Goal: Transaction & Acquisition: Purchase product/service

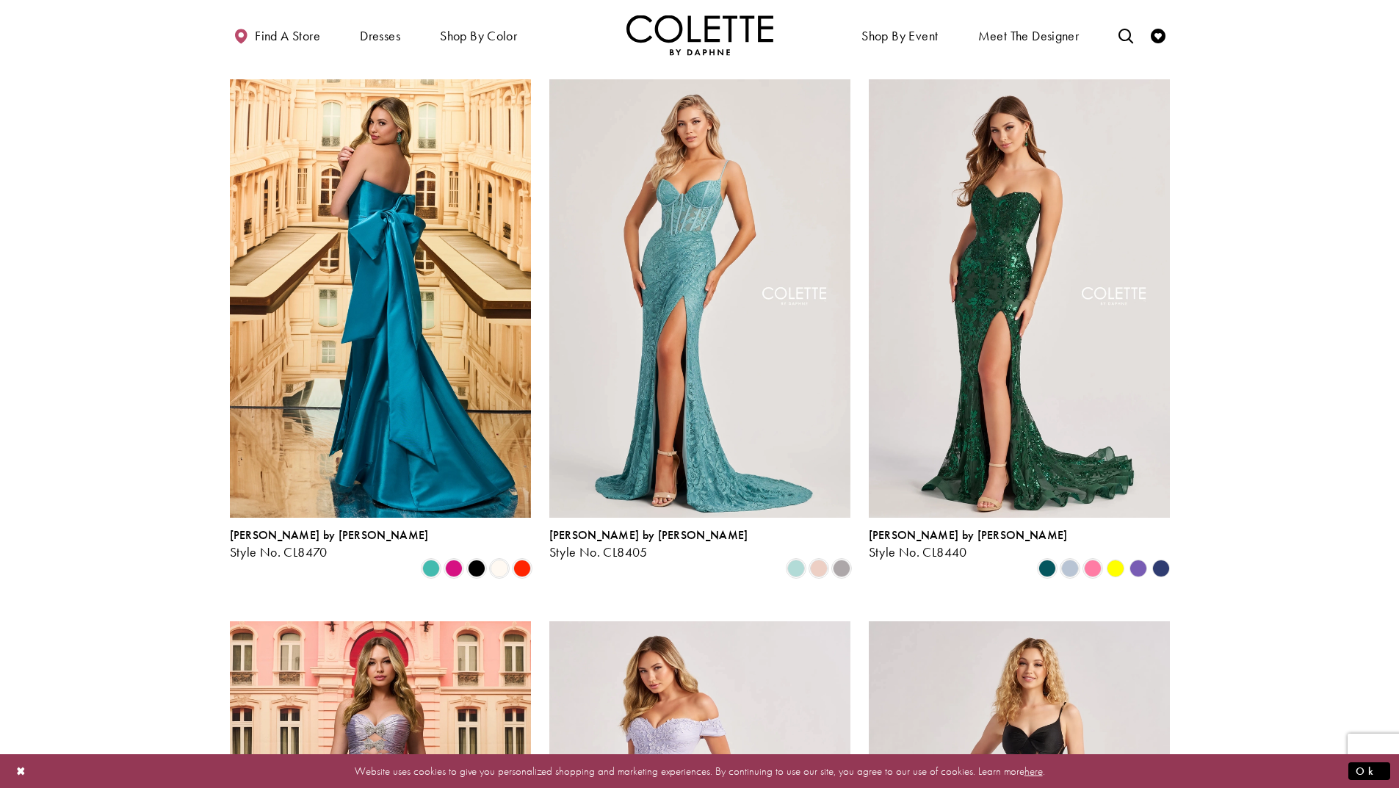
scroll to position [441, 0]
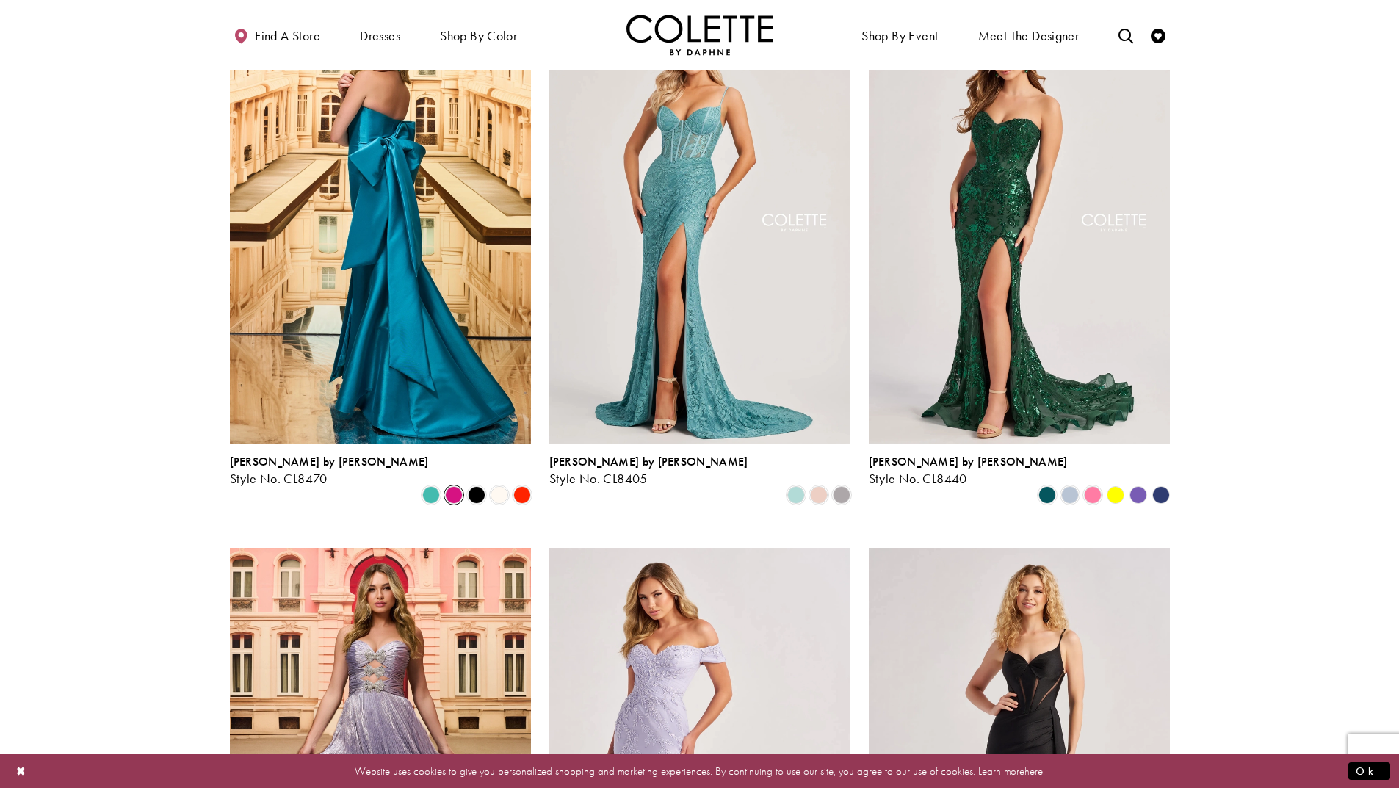
click at [453, 486] on span "Product List" at bounding box center [454, 495] width 18 height 18
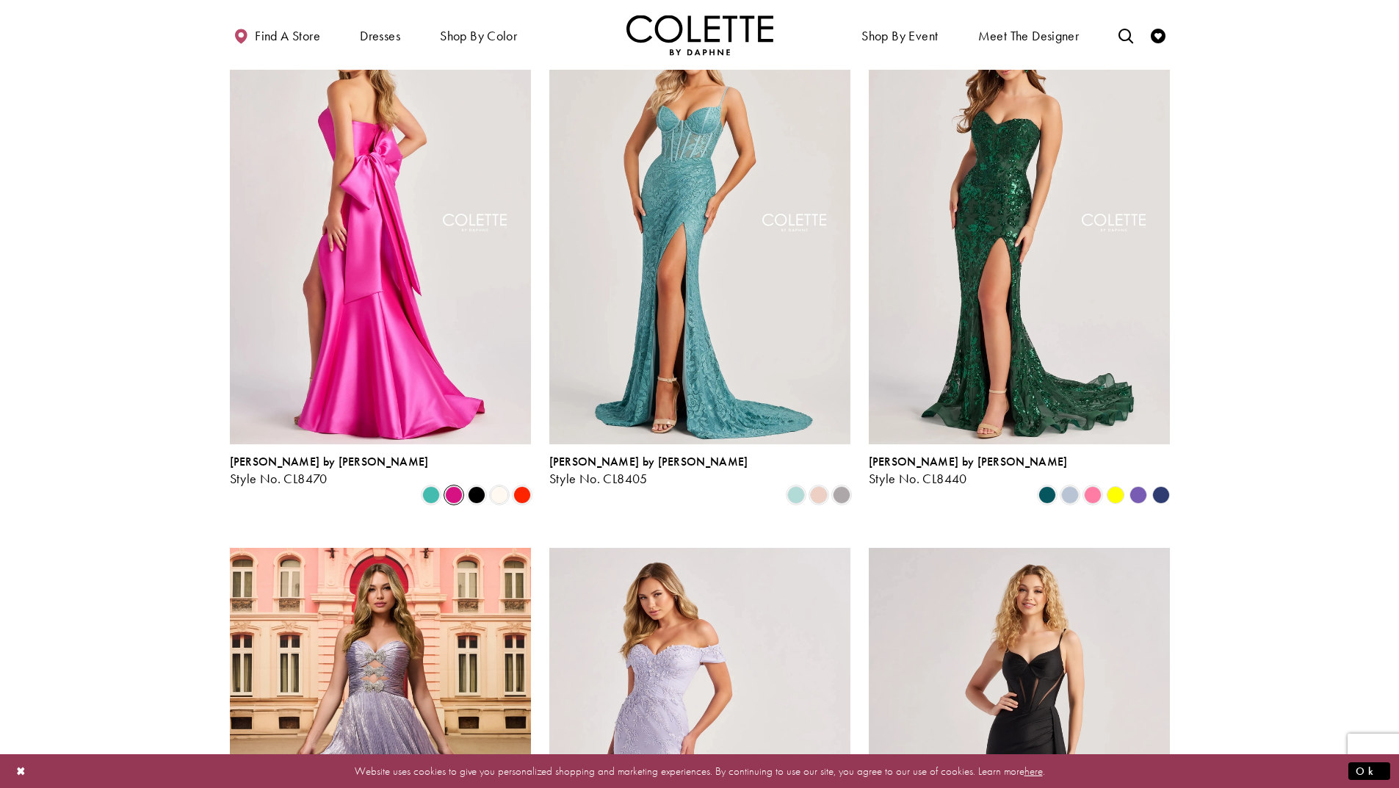
scroll to position [294, 0]
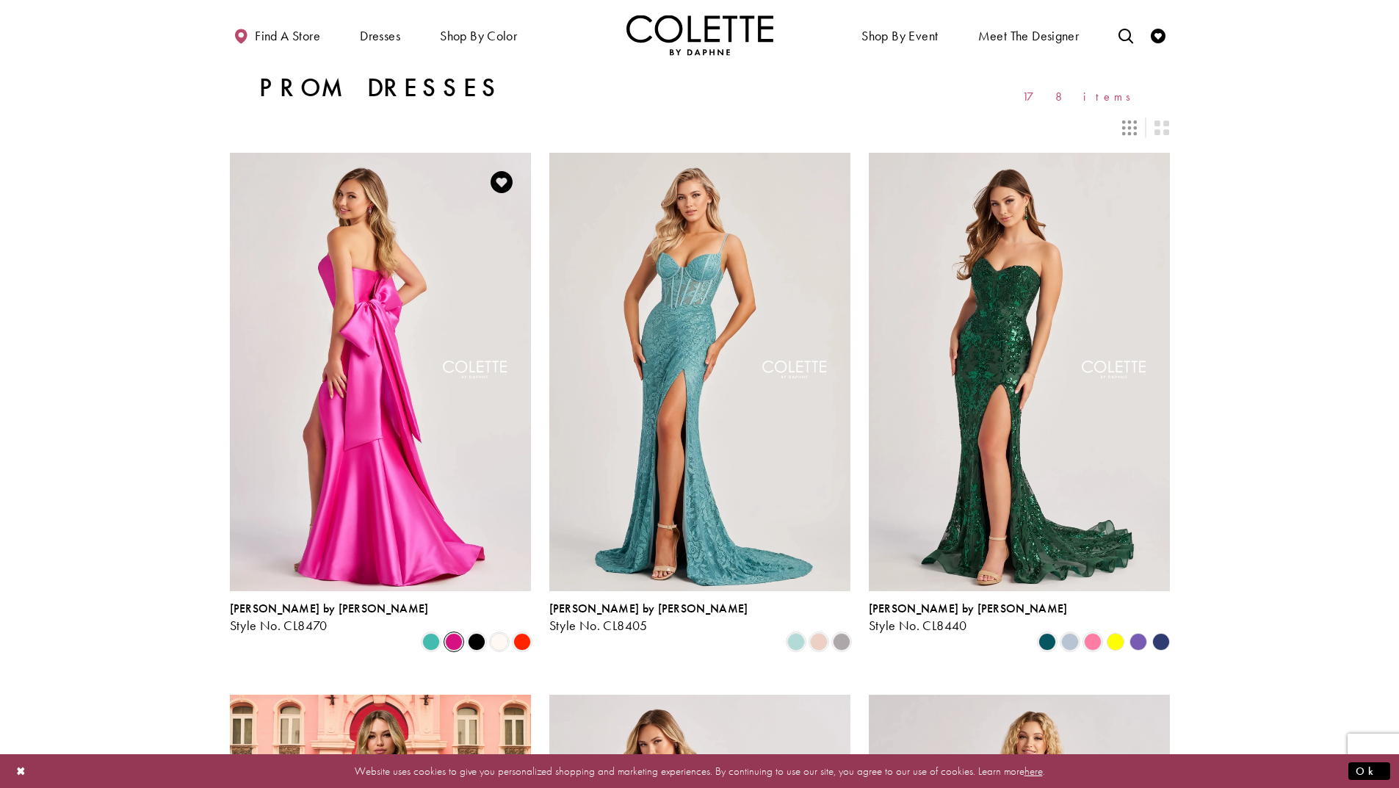
click at [382, 402] on img "Visit Colette by Daphne Style No. CL8470 Page" at bounding box center [380, 372] width 301 height 438
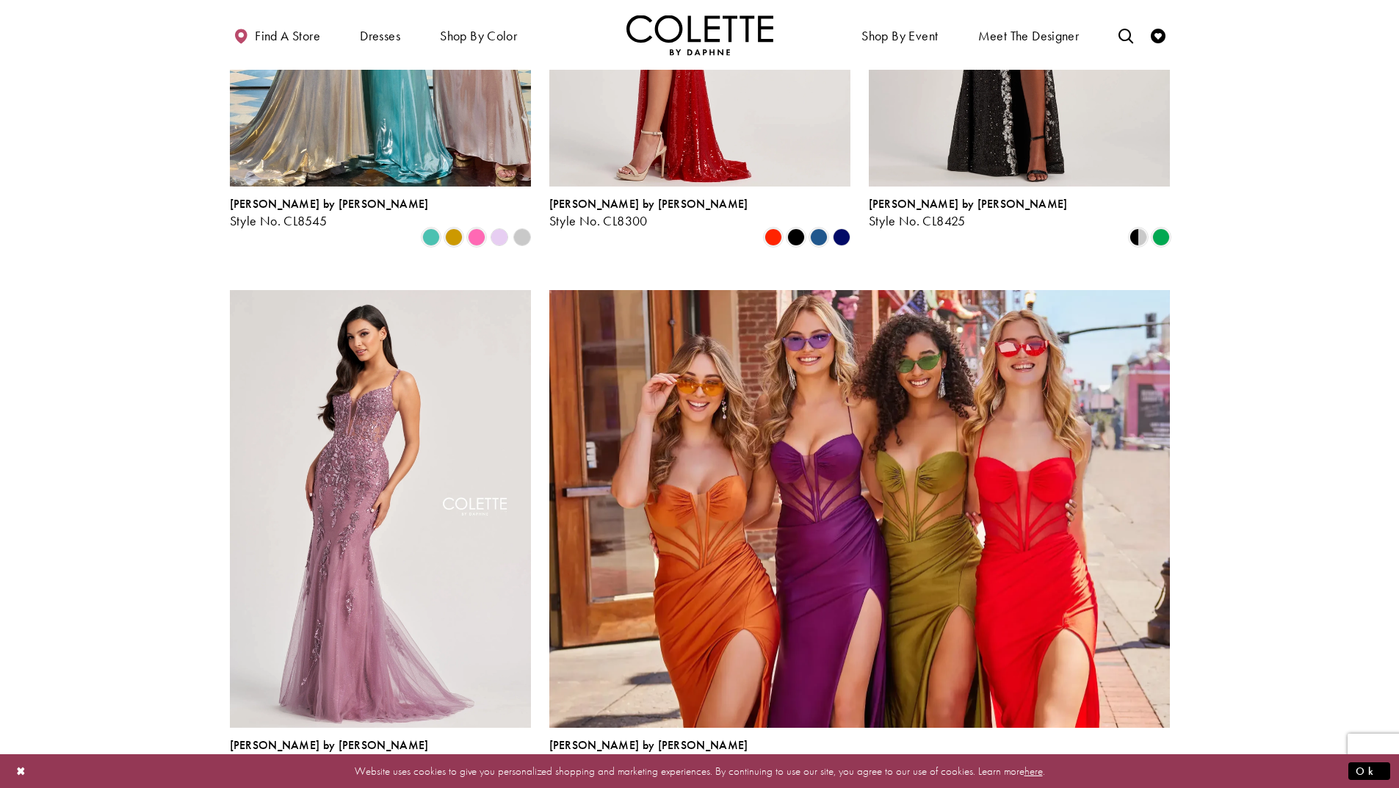
scroll to position [2938, 0]
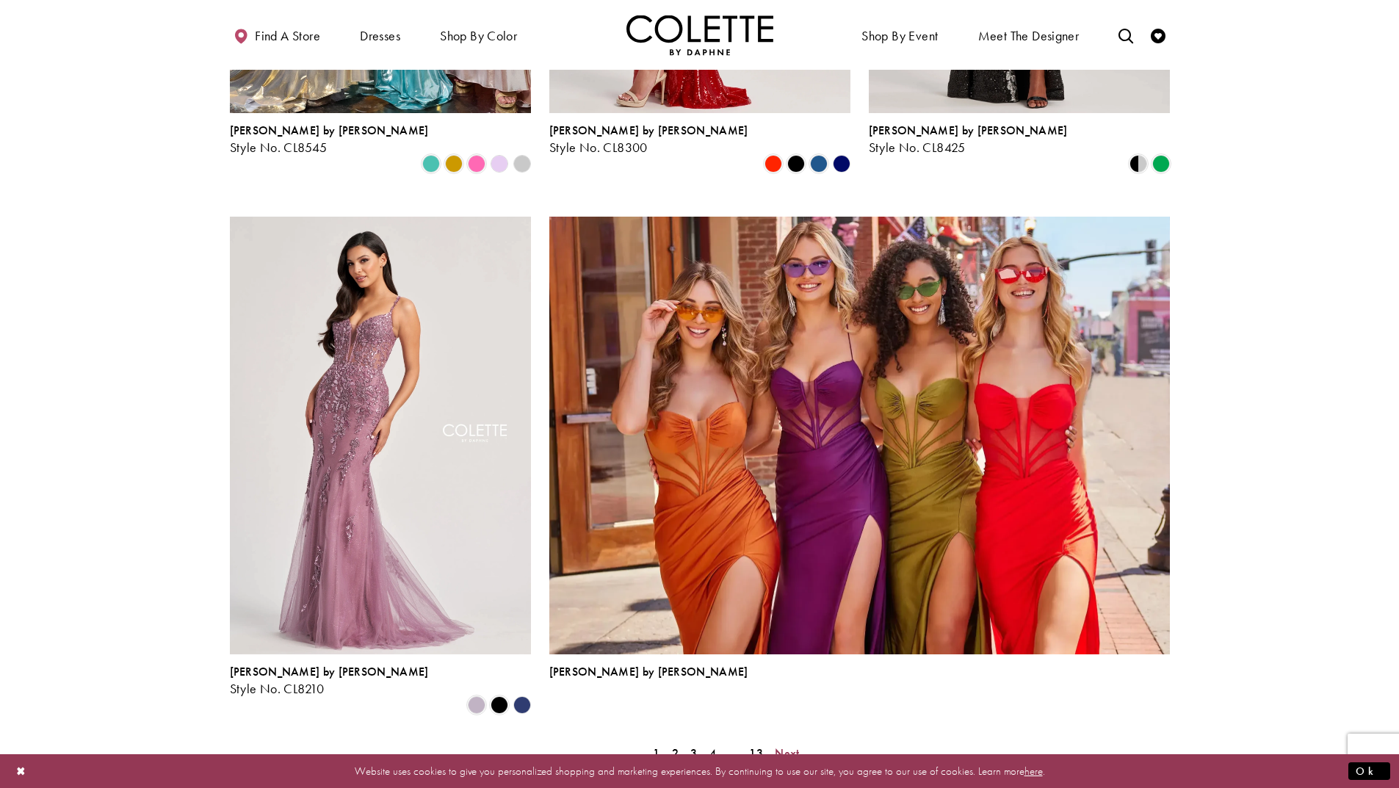
click at [788, 746] on span "Next" at bounding box center [787, 753] width 24 height 15
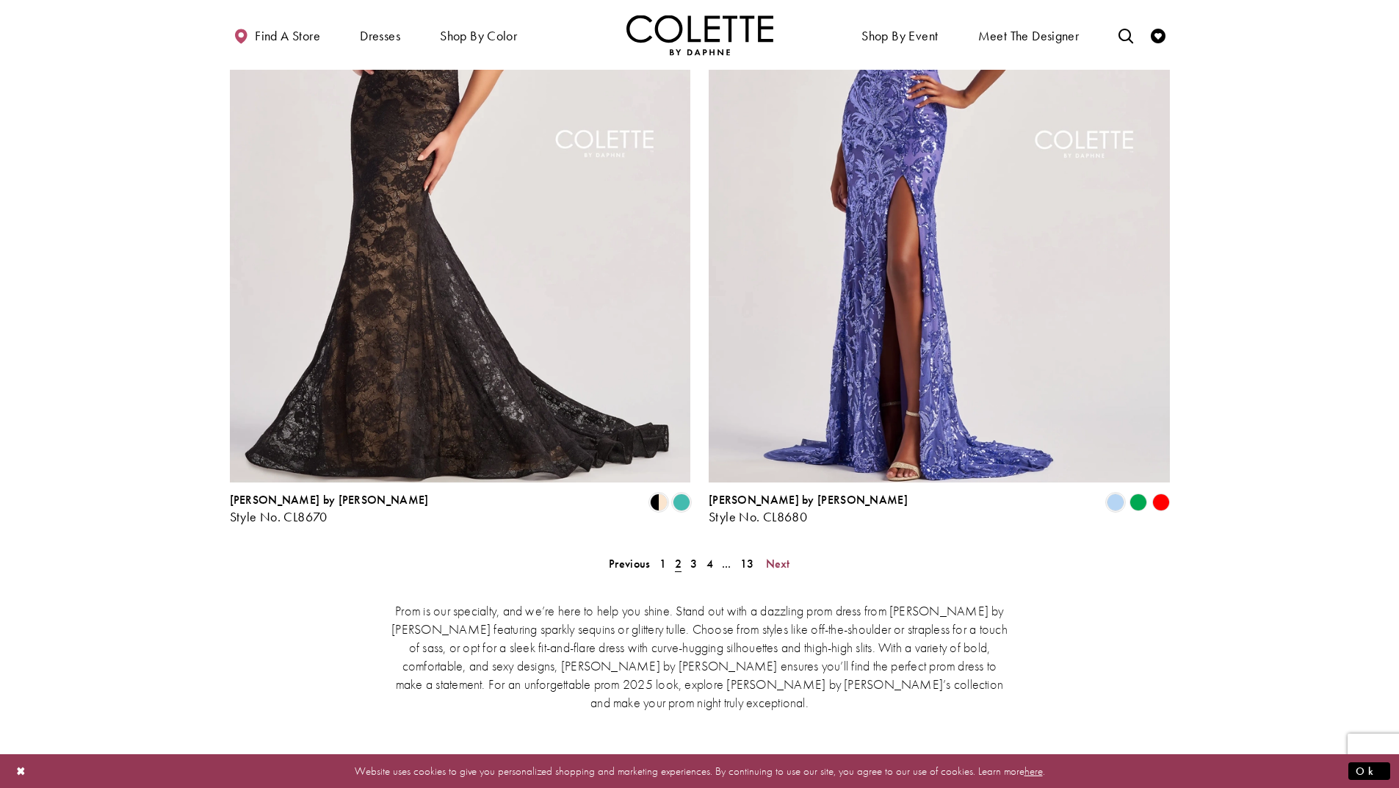
scroll to position [2874, 0]
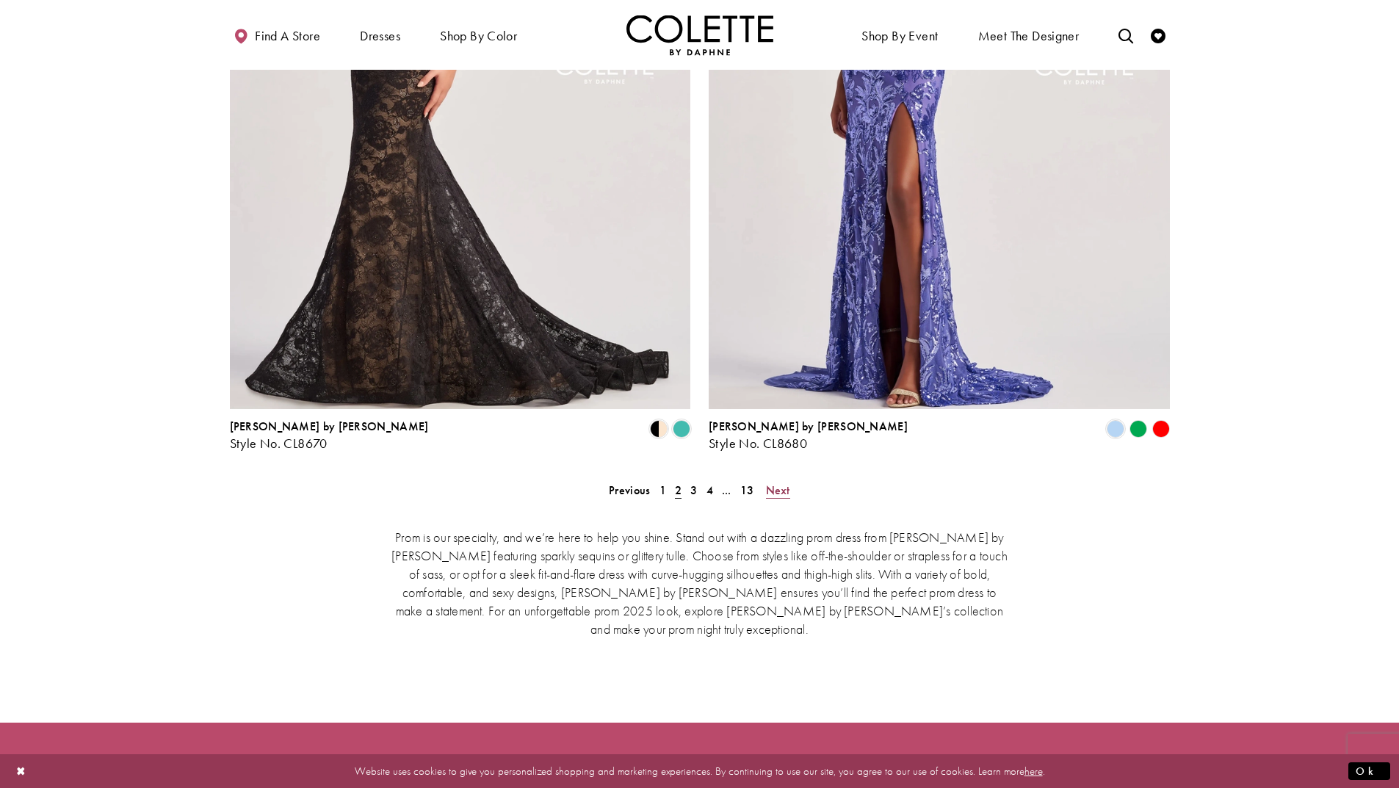
click at [782, 483] on span "Next" at bounding box center [778, 490] width 24 height 15
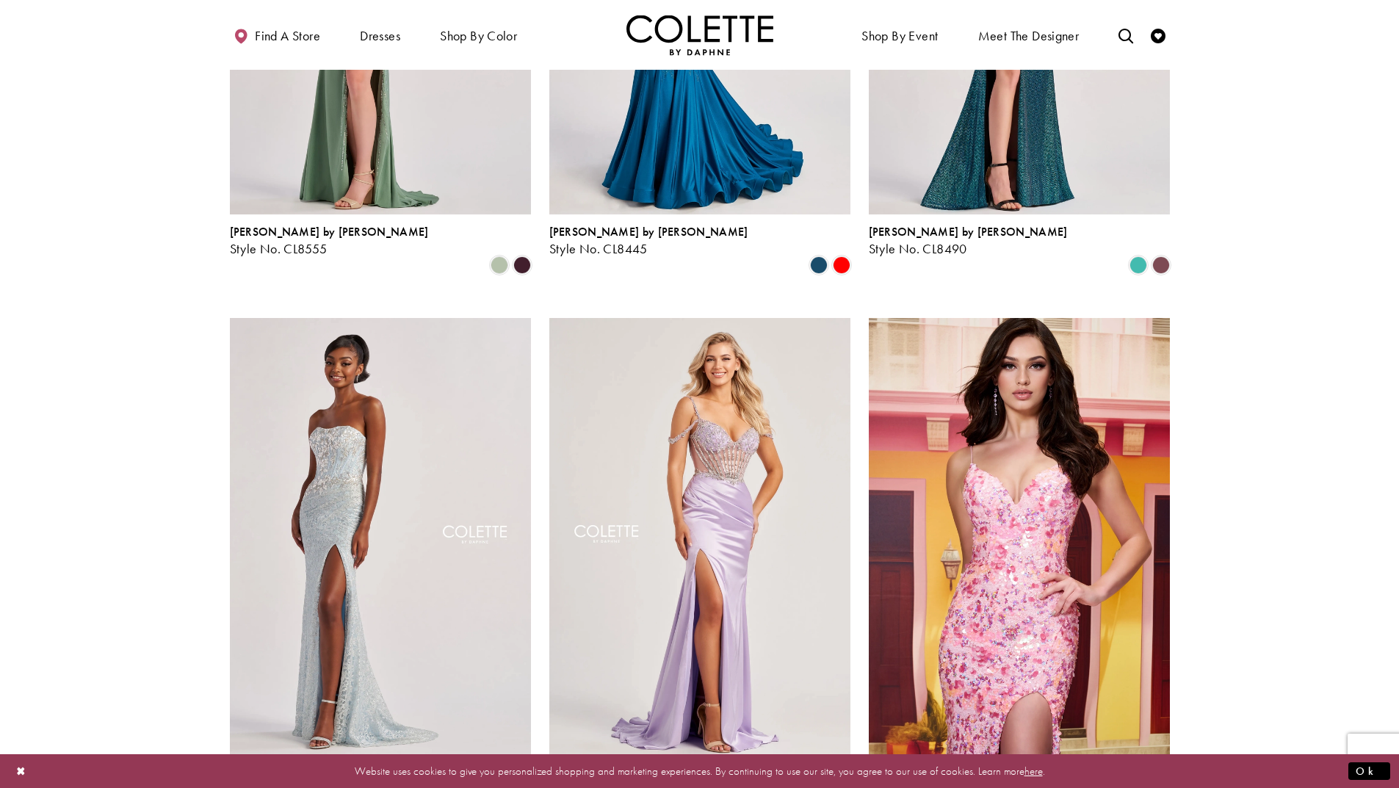
scroll to position [744, 0]
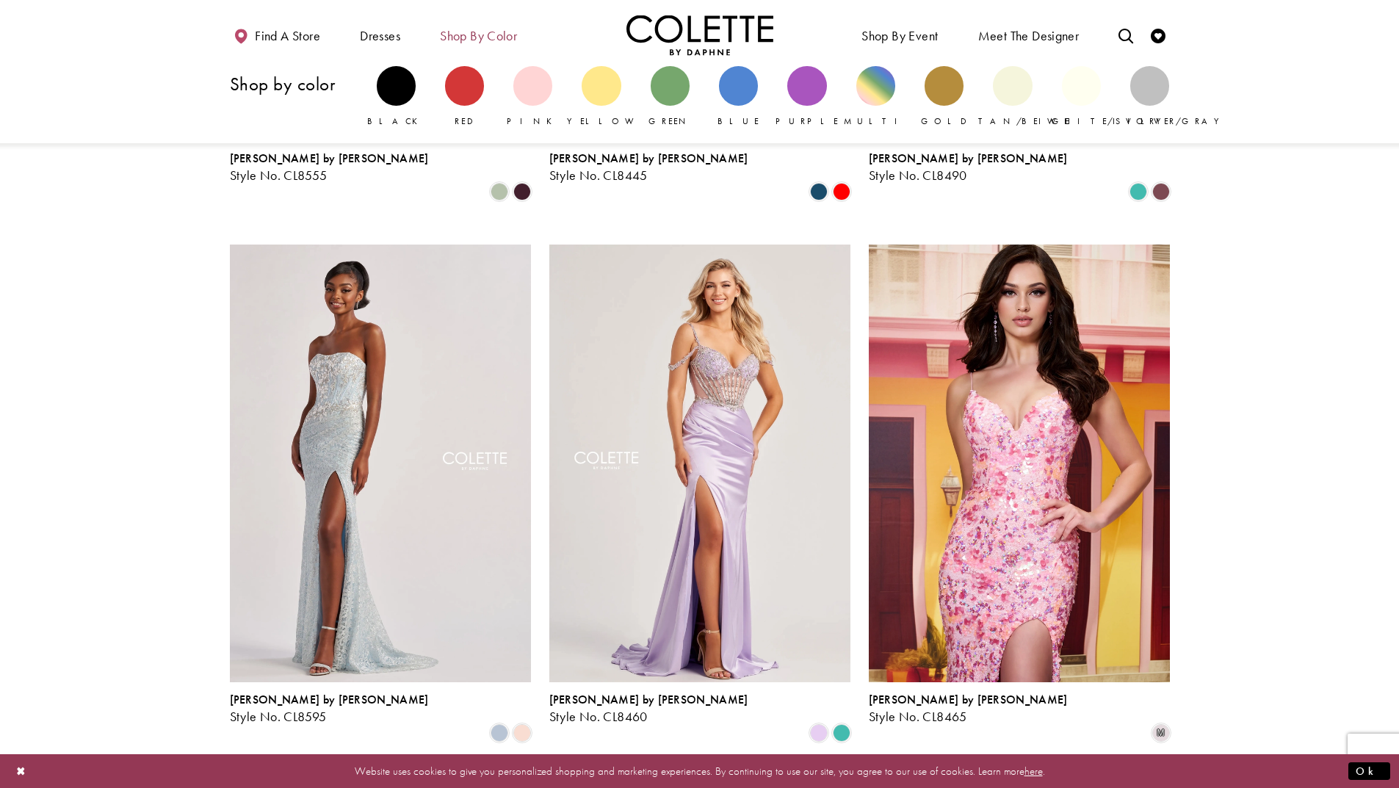
click at [491, 39] on span "Shop by color" at bounding box center [478, 36] width 77 height 15
click at [536, 91] on div "Primary block" at bounding box center [532, 85] width 39 height 39
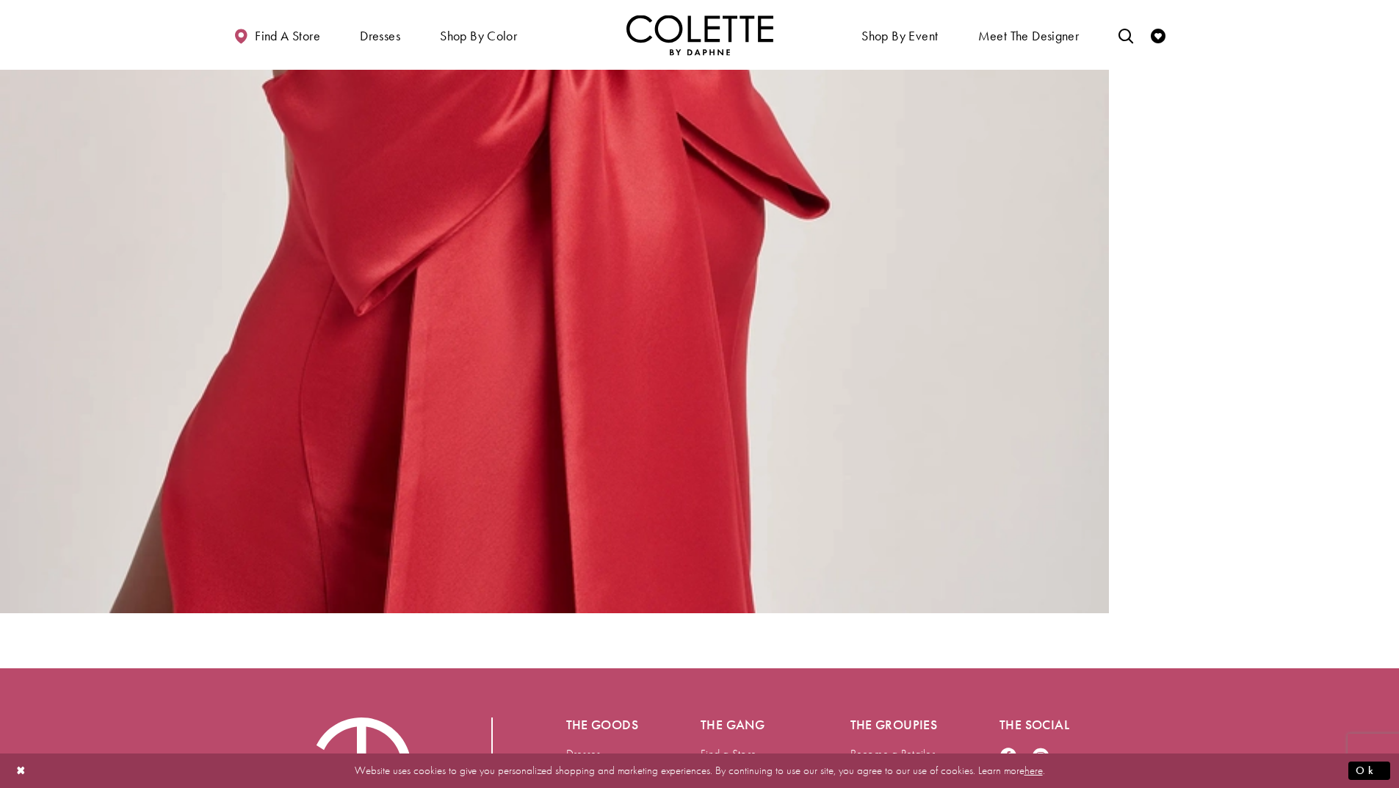
scroll to position [5626, 0]
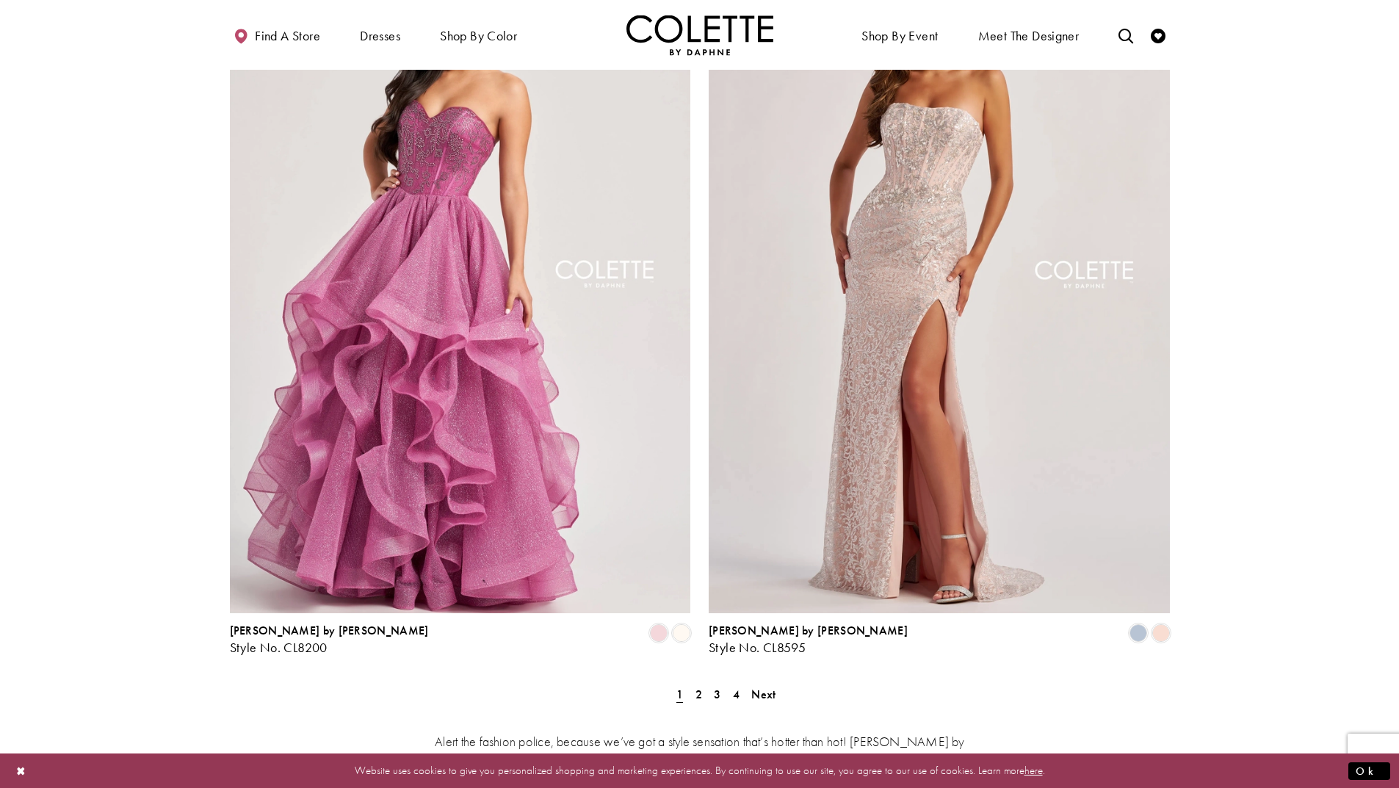
scroll to position [2644, 0]
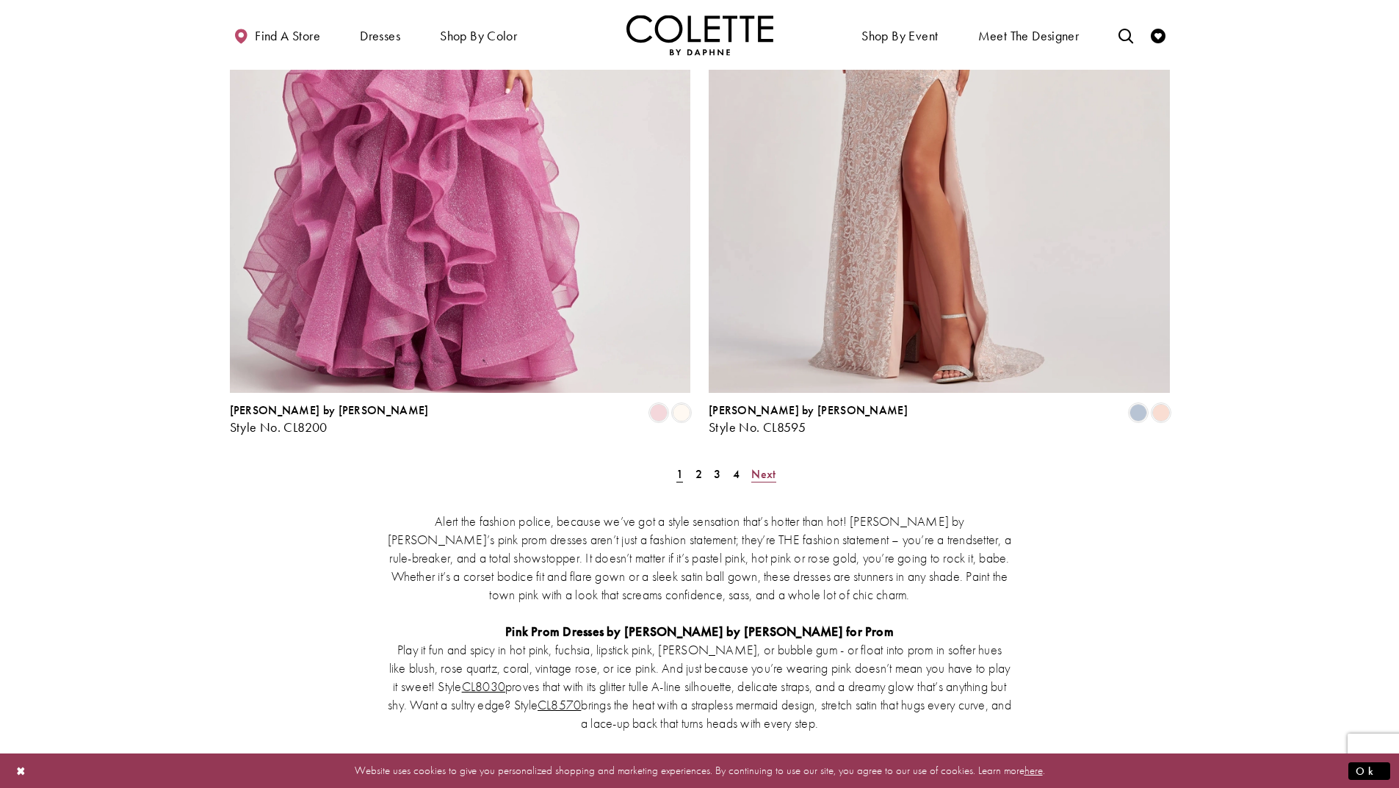
click at [764, 466] on span "Next" at bounding box center [763, 473] width 24 height 15
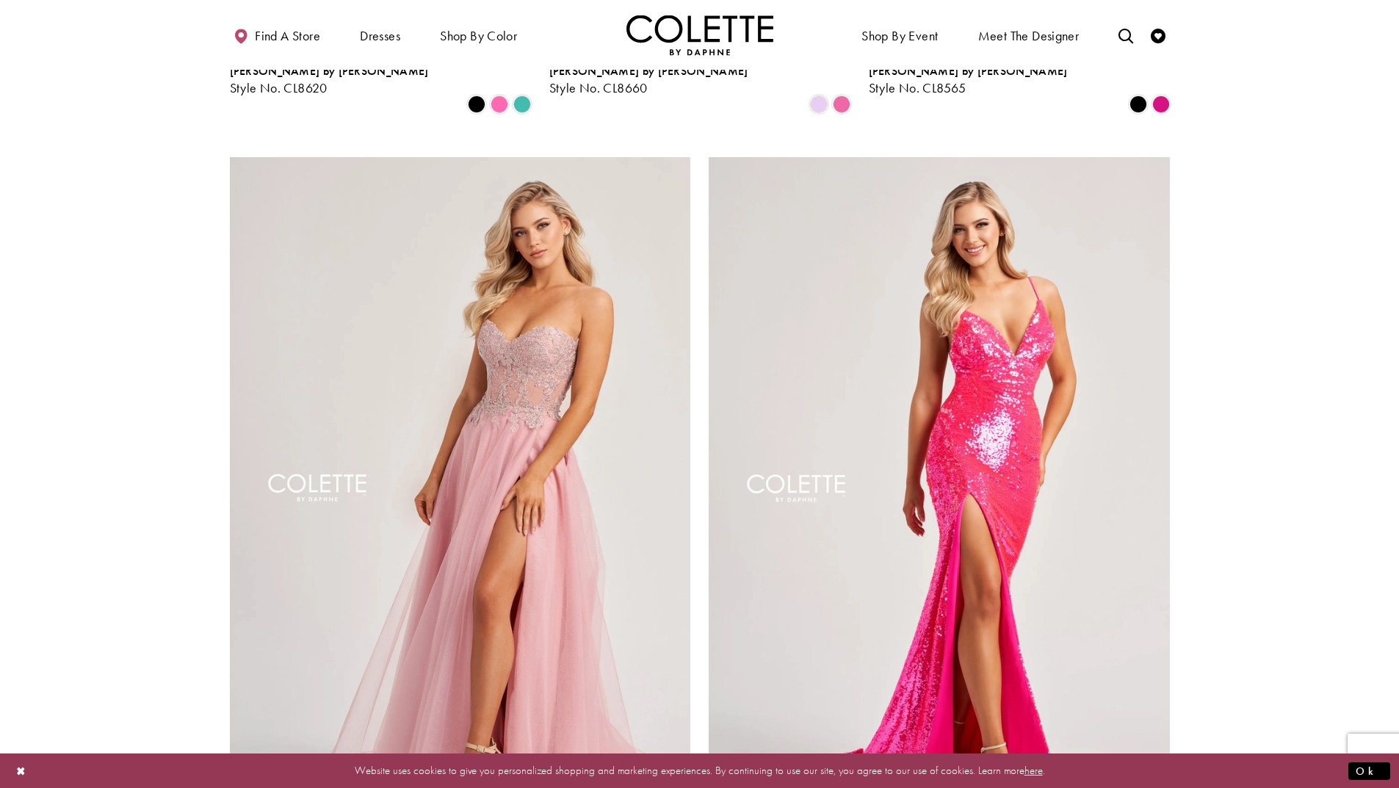
scroll to position [2577, 0]
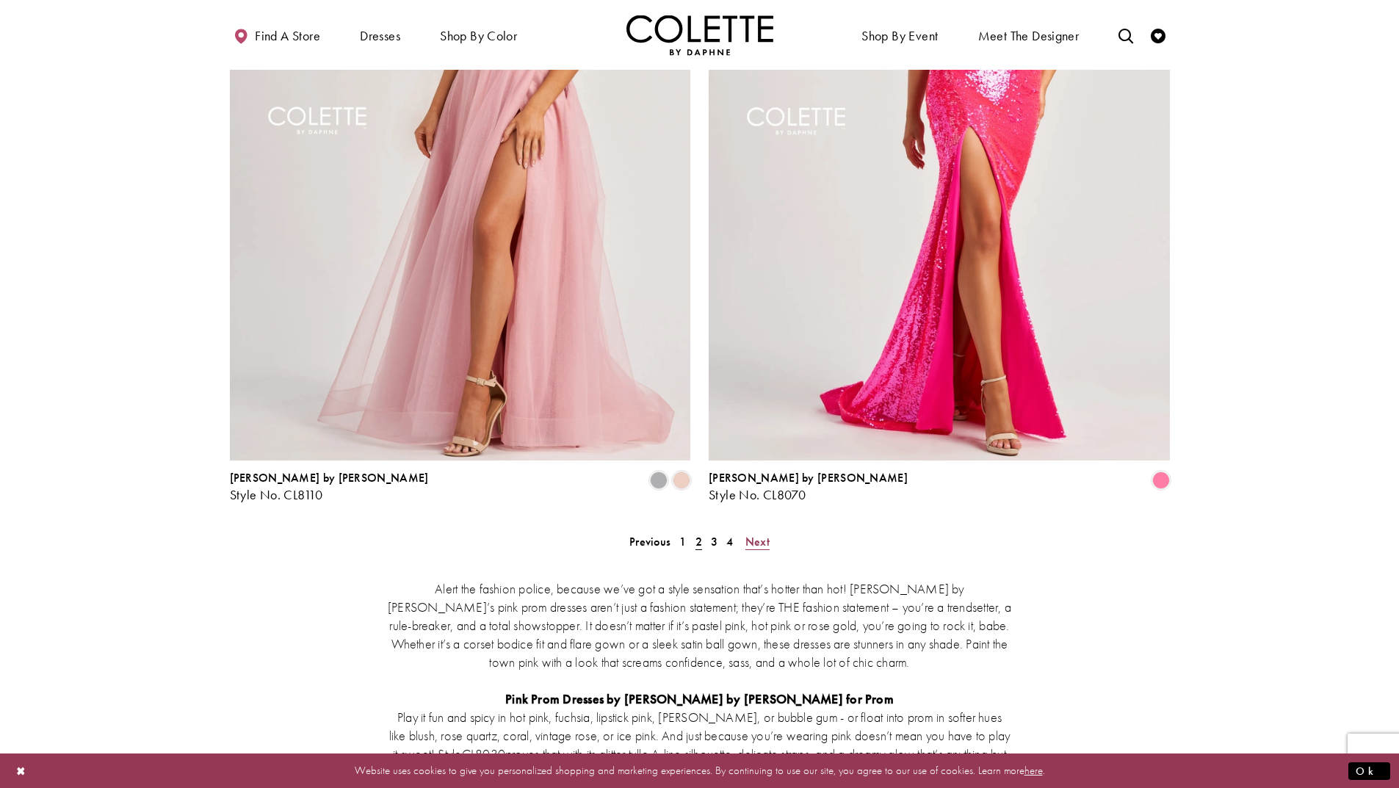
click at [759, 534] on span "Next" at bounding box center [758, 541] width 24 height 15
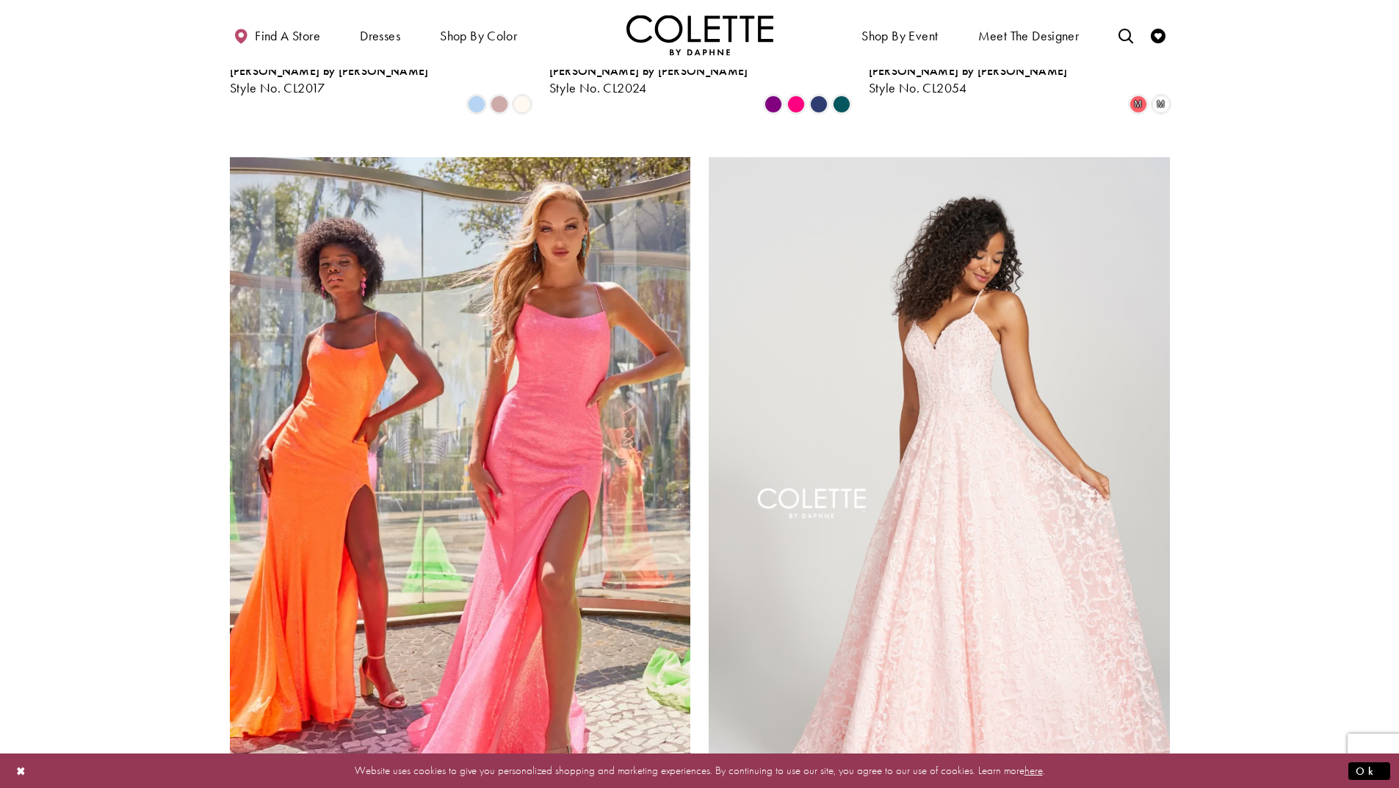
scroll to position [2650, 0]
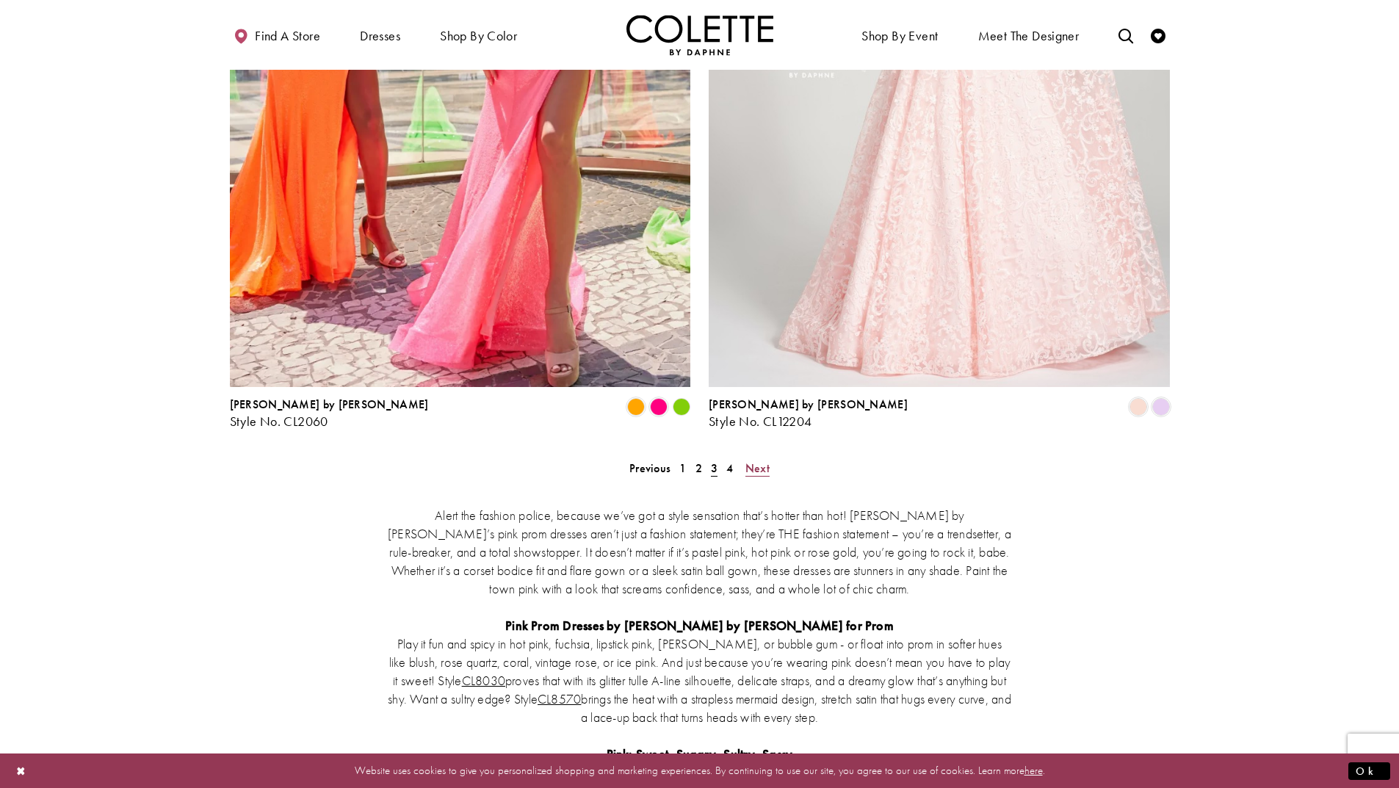
click at [768, 461] on span "Next" at bounding box center [758, 468] width 24 height 15
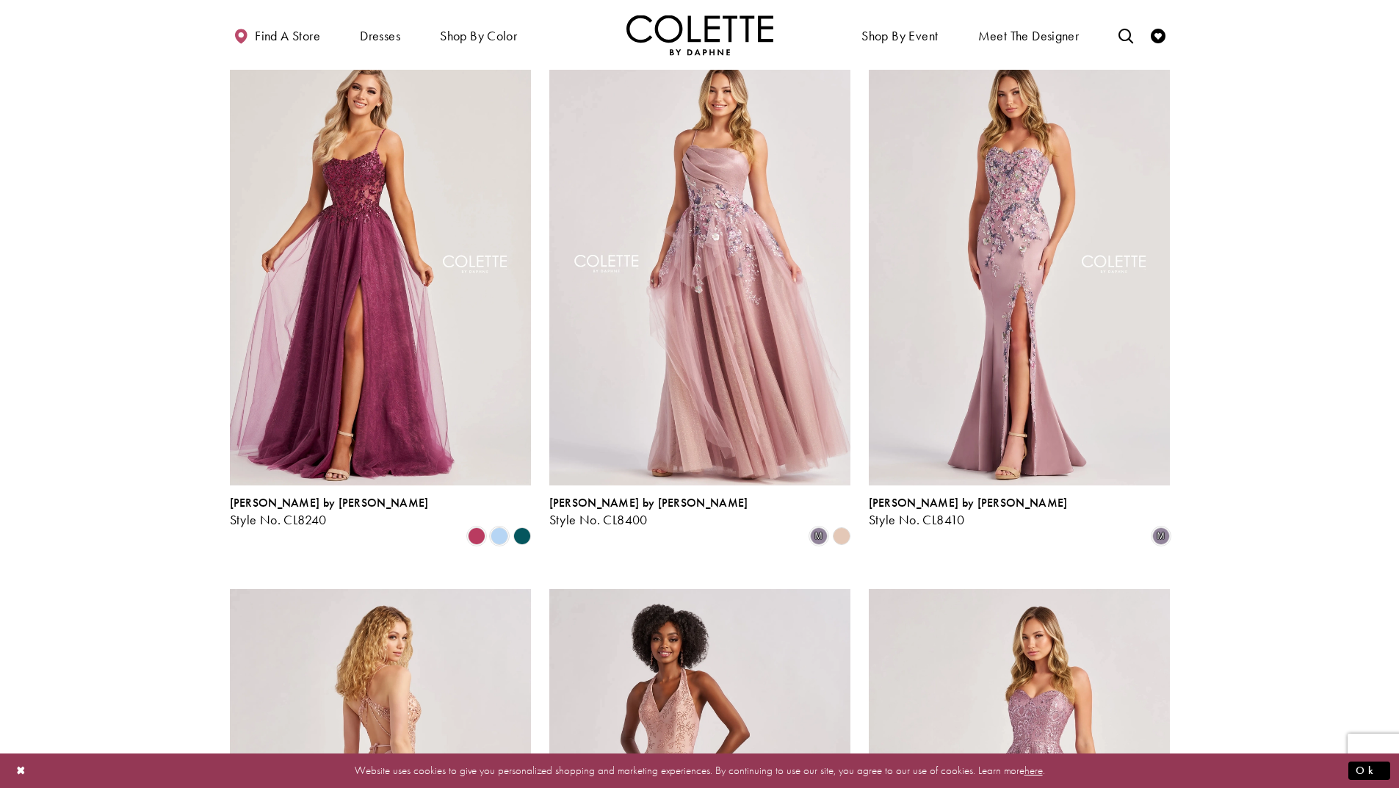
scroll to position [447, 0]
